Goal: Information Seeking & Learning: Find specific fact

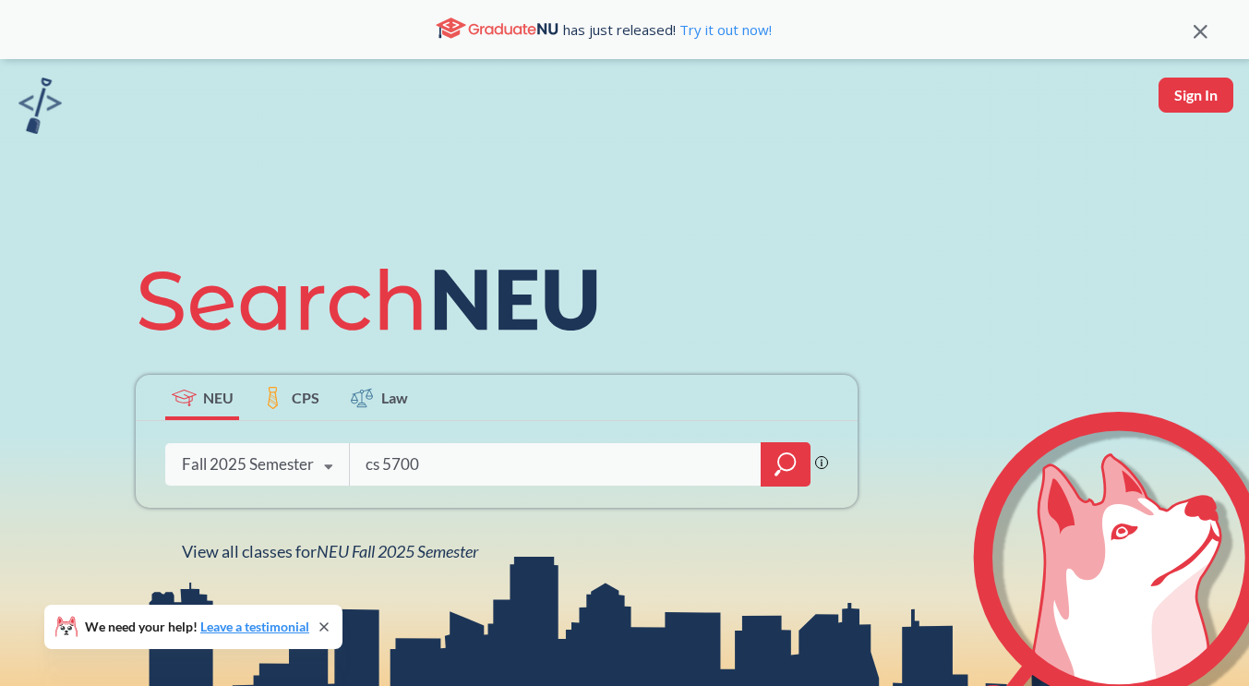
type input "cs 5700"
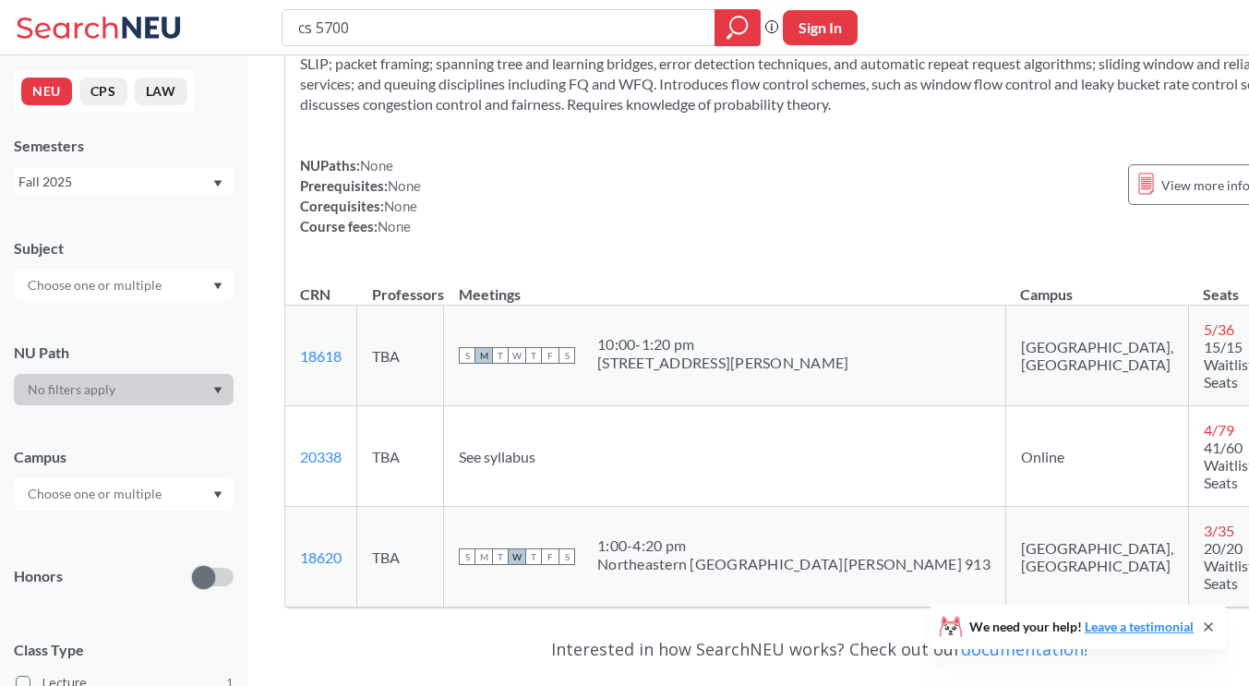
scroll to position [185, 0]
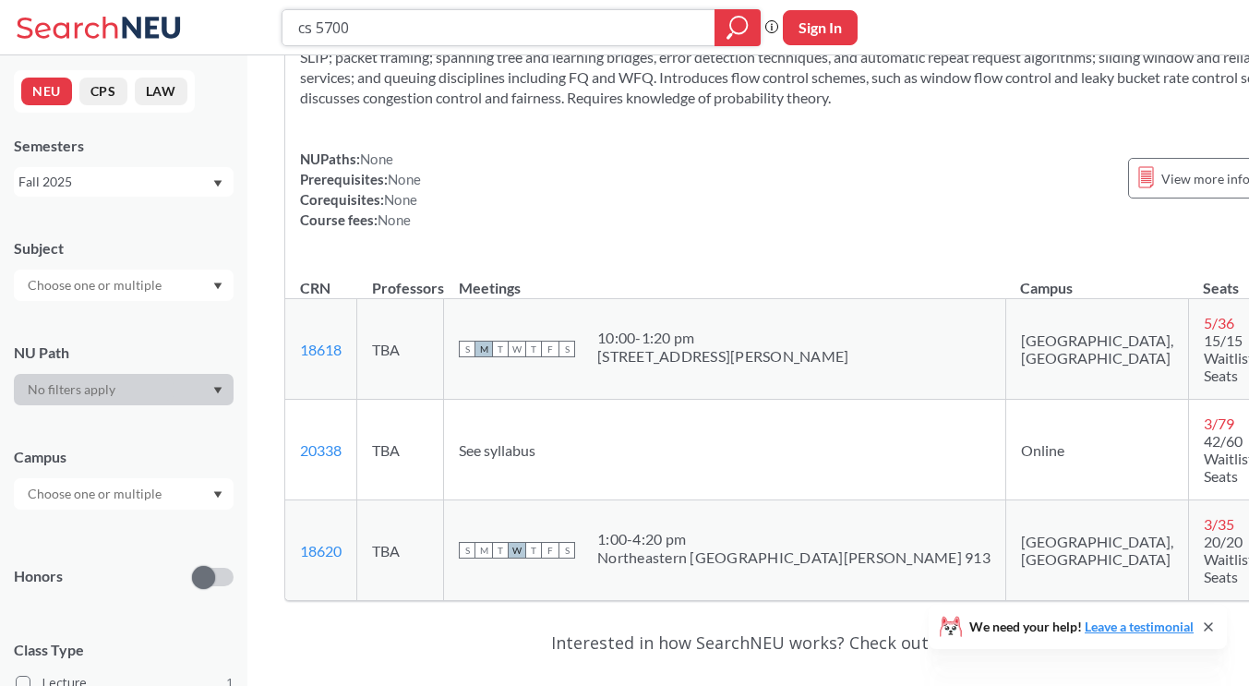
click at [463, 29] on input "cs 5700" at bounding box center [498, 27] width 405 height 31
type input "cs 5010"
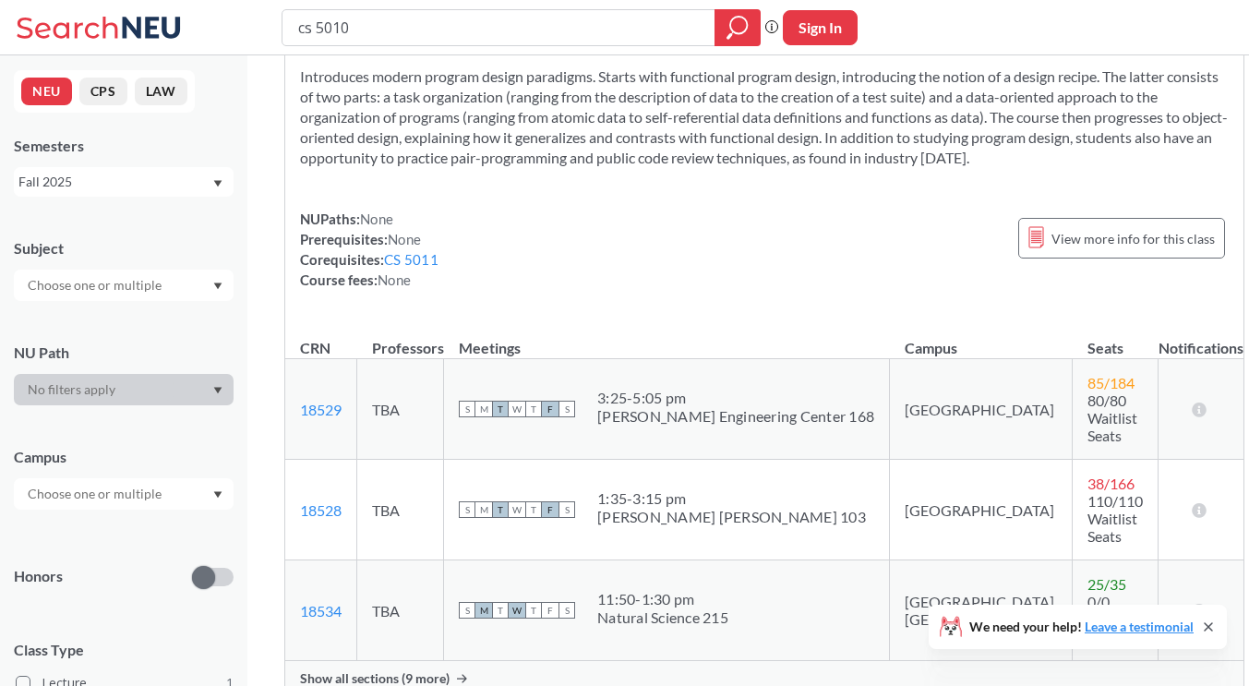
scroll to position [185, 0]
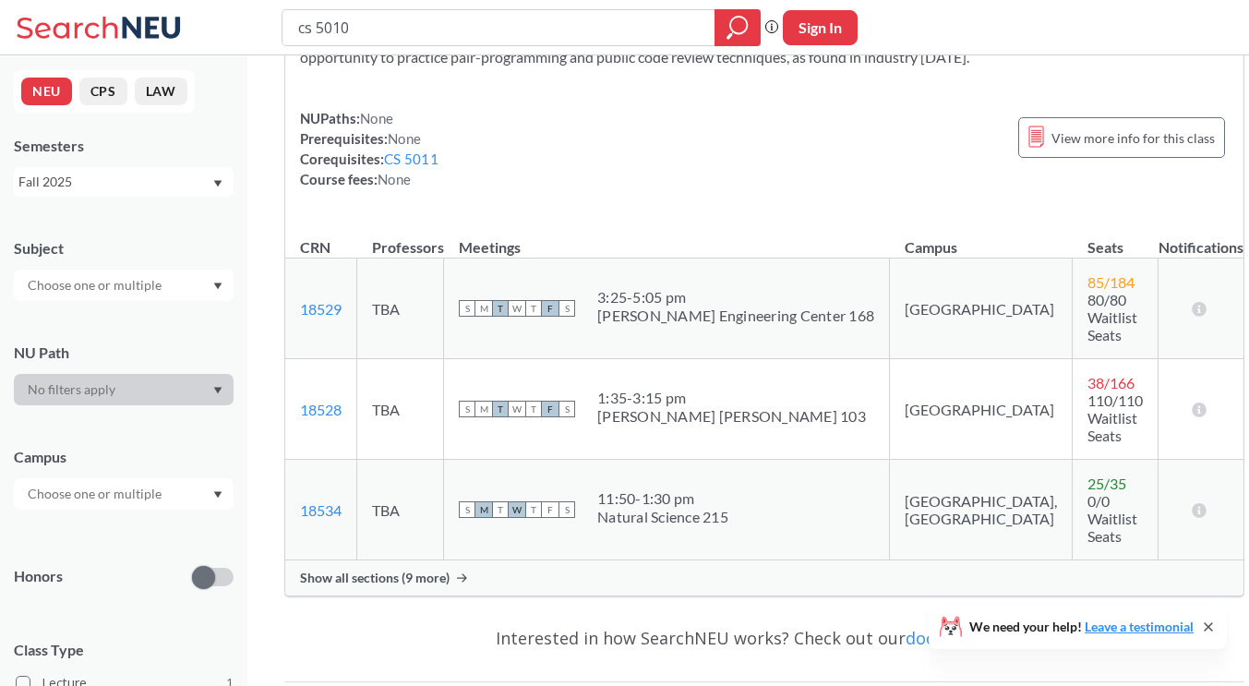
click at [440, 569] on span "Show all sections (9 more)" at bounding box center [375, 577] width 150 height 17
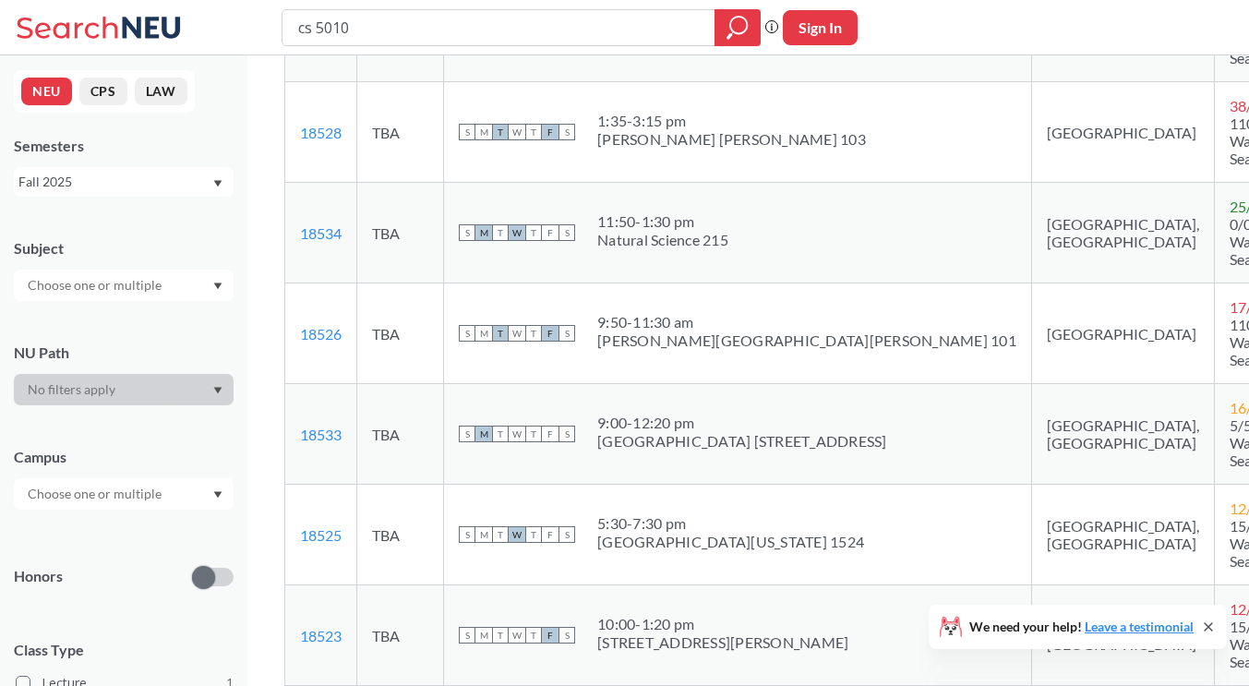
scroll to position [554, 0]
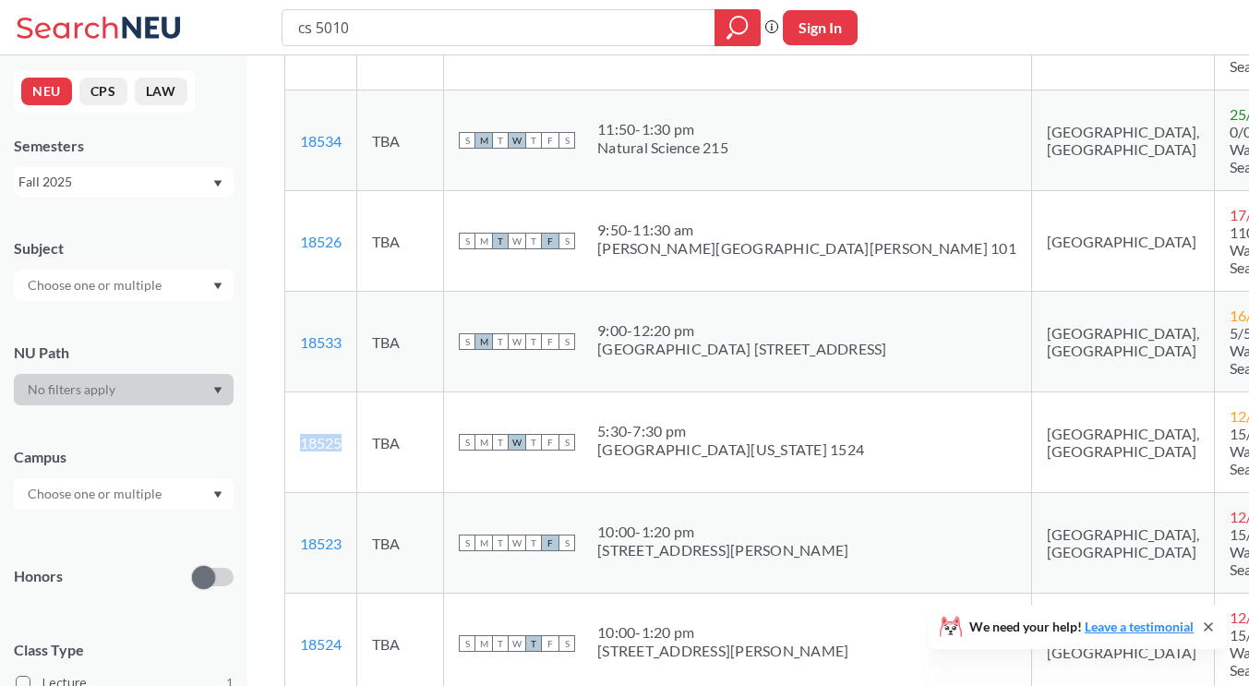
drag, startPoint x: 353, startPoint y: 351, endPoint x: 292, endPoint y: 352, distance: 60.9
click at [292, 392] on td "18525 View this section on Banner." at bounding box center [321, 442] width 72 height 101
copy link "18525"
click at [369, 39] on input "cs 5010" at bounding box center [498, 27] width 405 height 31
type input "cs 5008"
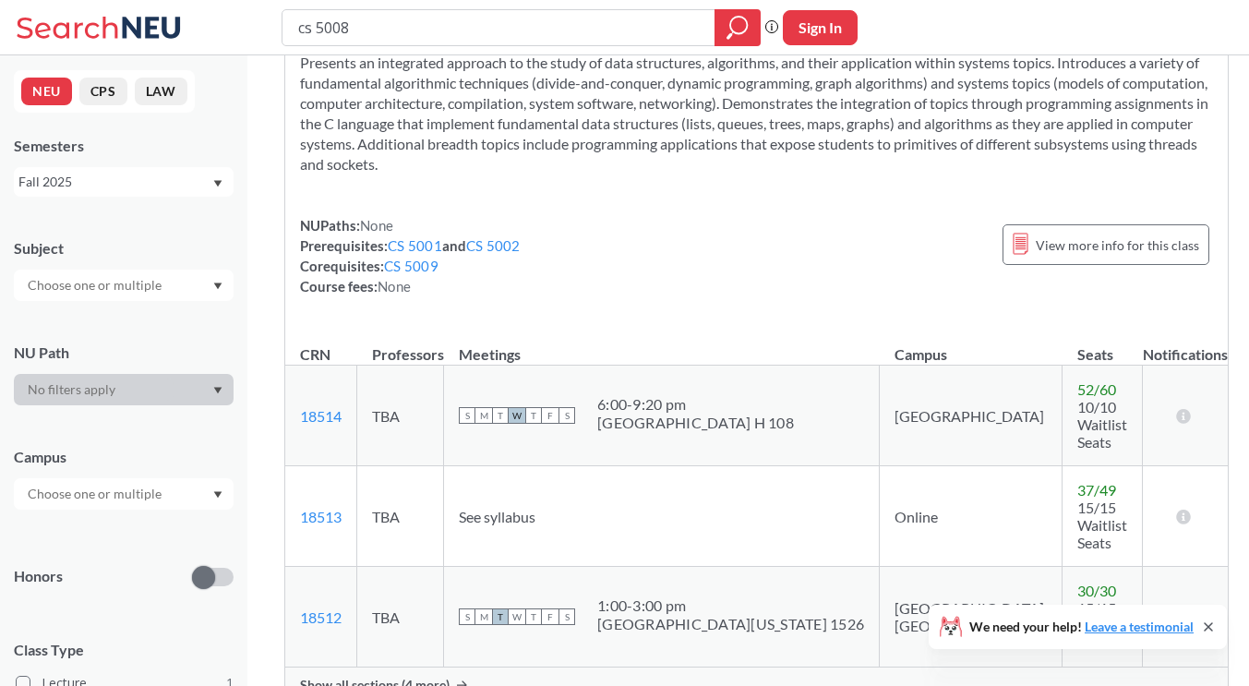
scroll to position [277, 0]
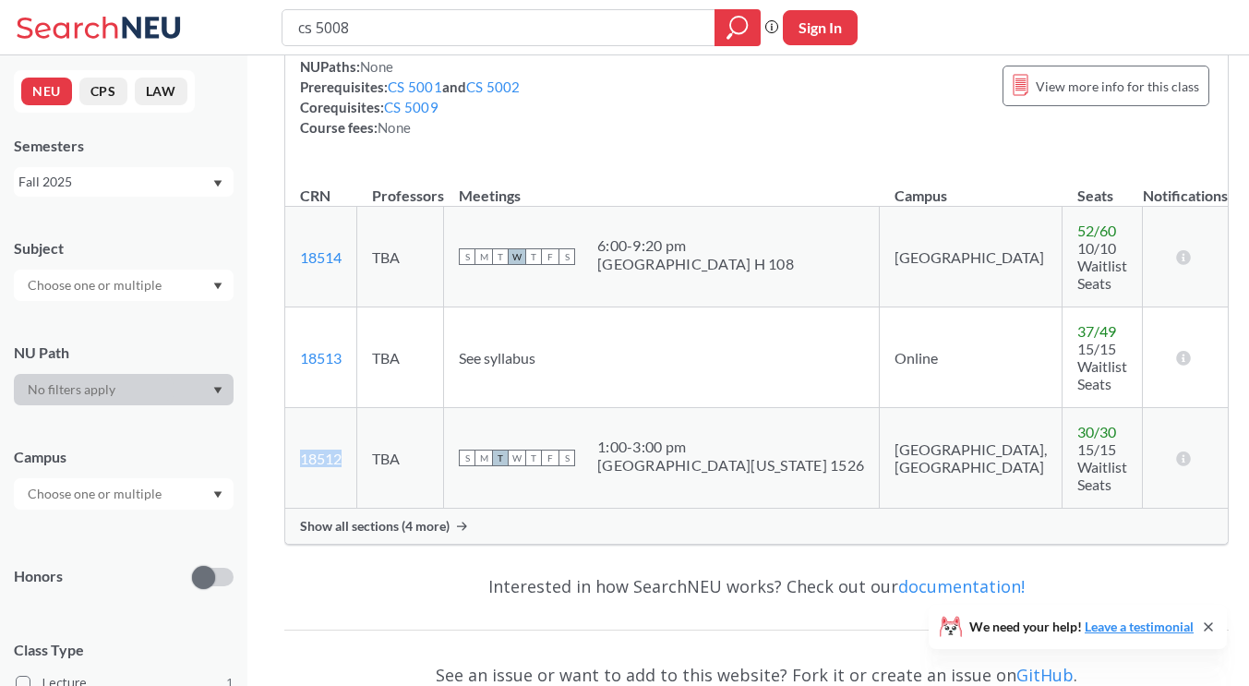
drag, startPoint x: 345, startPoint y: 383, endPoint x: 287, endPoint y: 381, distance: 58.2
click at [287, 408] on td "18512 View this section on Banner." at bounding box center [321, 458] width 72 height 101
copy link "18512"
click at [505, 12] on input "cs 5008" at bounding box center [498, 27] width 405 height 31
type input "cs 5009"
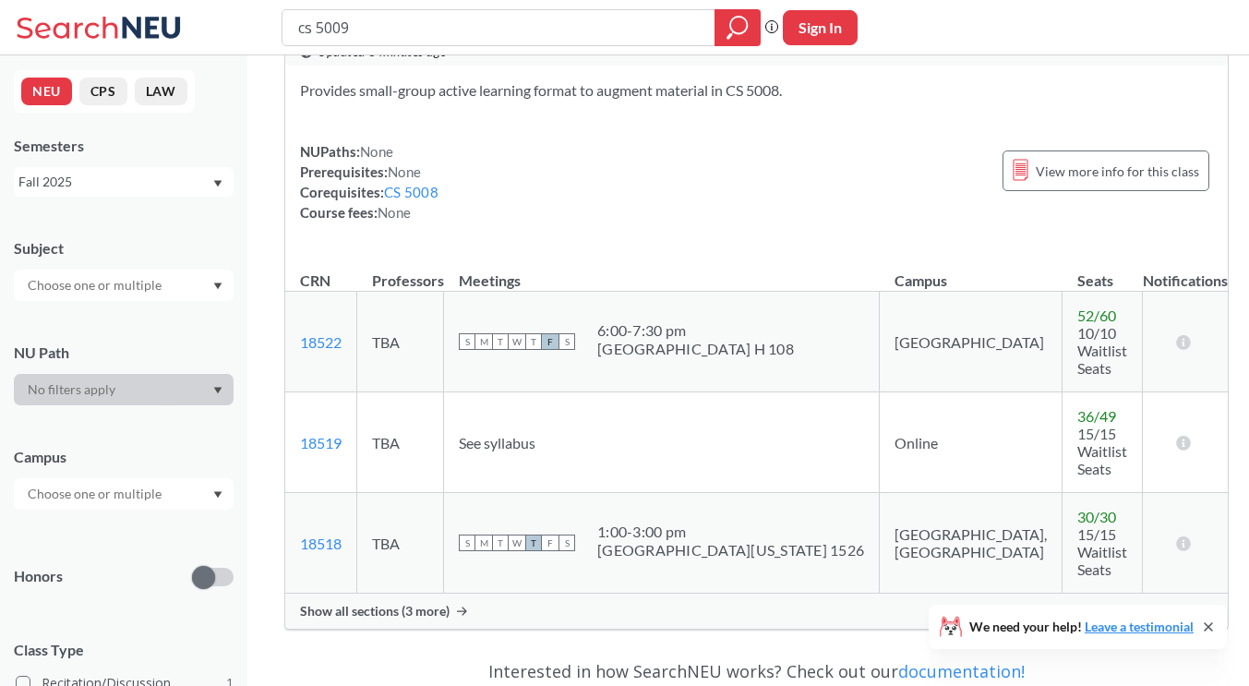
scroll to position [92, 0]
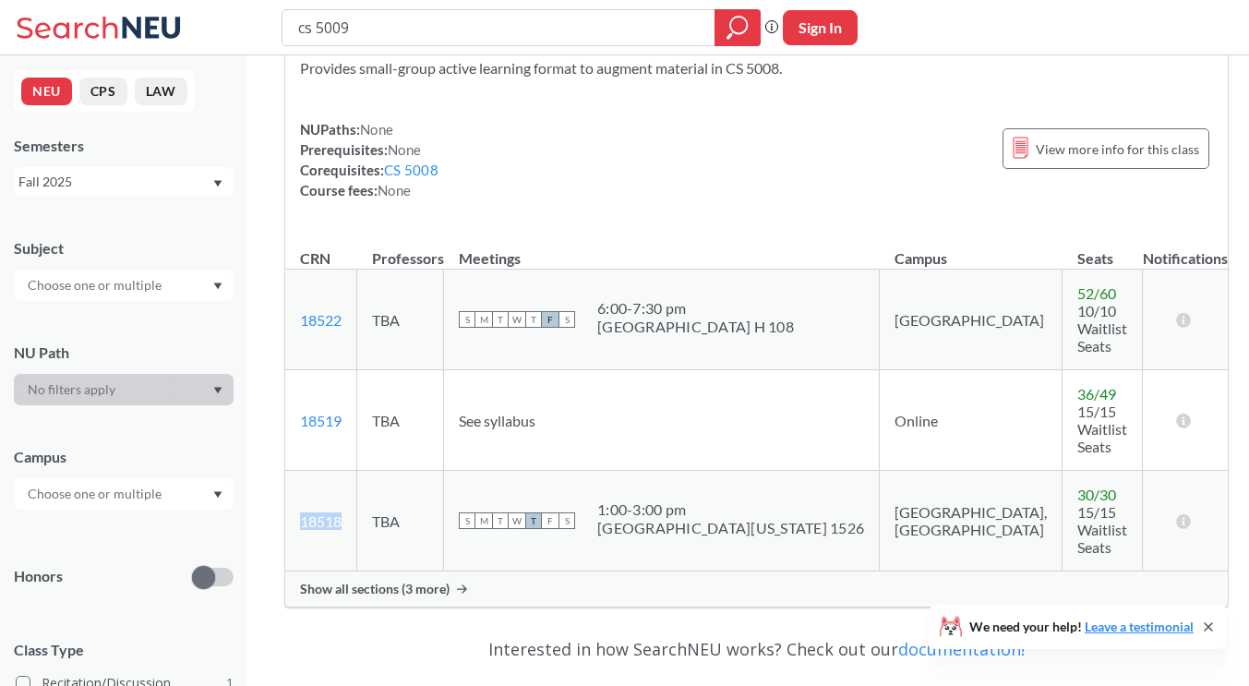
drag, startPoint x: 349, startPoint y: 449, endPoint x: 297, endPoint y: 449, distance: 51.7
click at [297, 471] on td "18518 View this section on Banner." at bounding box center [321, 521] width 72 height 101
copy link "18518"
